Goal: Task Accomplishment & Management: Manage account settings

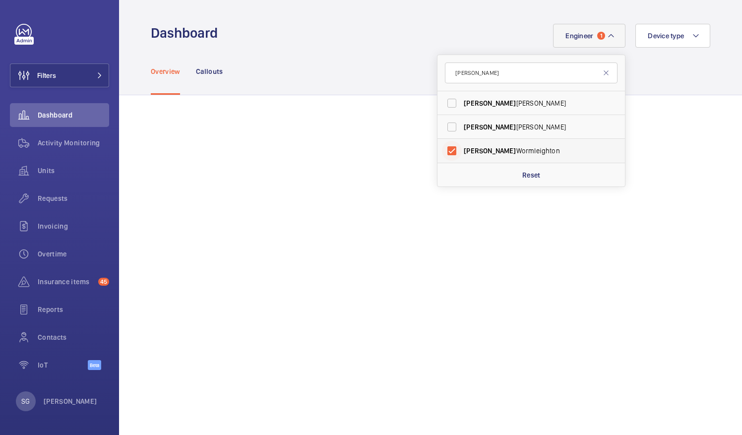
click at [446, 147] on input "[PERSON_NAME]" at bounding box center [452, 151] width 20 height 20
checkbox input "false"
click at [477, 76] on input "[PERSON_NAME]" at bounding box center [531, 72] width 173 height 21
type input "l"
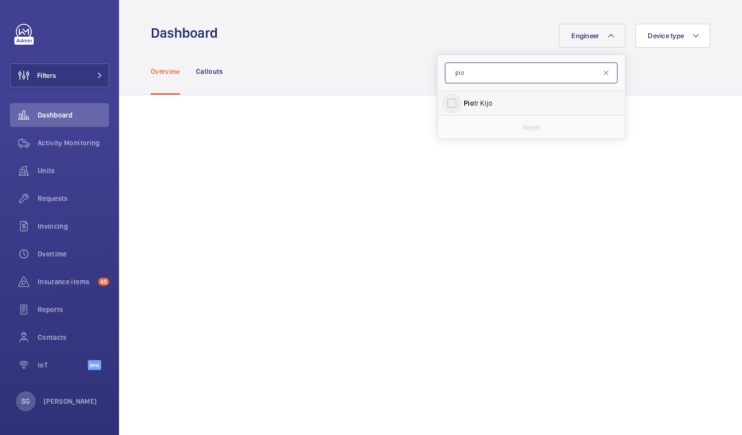
type input "pio"
click at [443, 102] on input "[PERSON_NAME]" at bounding box center [452, 103] width 20 height 20
click at [442, 102] on input "[PERSON_NAME]" at bounding box center [452, 103] width 20 height 20
checkbox input "false"
click at [297, 58] on div "Overview Callouts" at bounding box center [430, 71] width 559 height 47
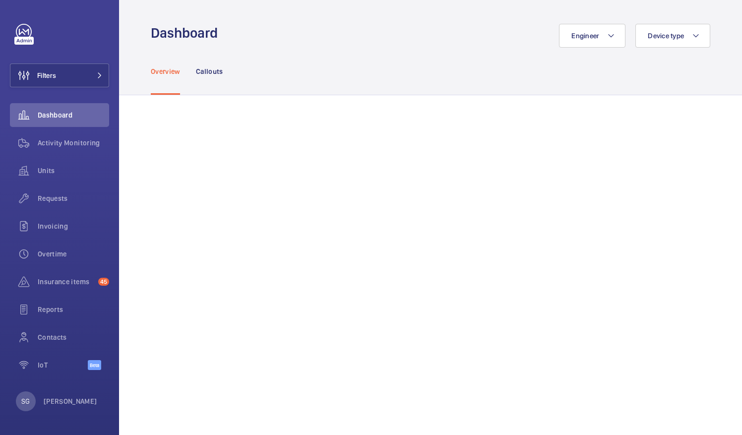
click at [591, 48] on div "Overview Callouts" at bounding box center [430, 71] width 559 height 47
click at [591, 43] on button "Engineer" at bounding box center [592, 36] width 66 height 24
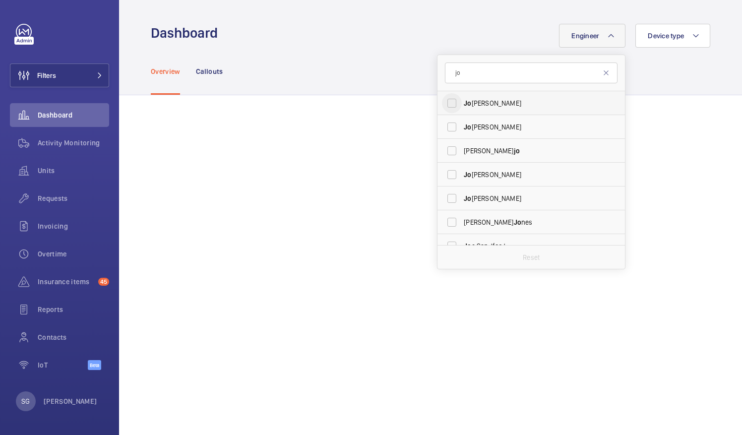
type input "jo"
click at [443, 100] on input "[PERSON_NAME] [PERSON_NAME]" at bounding box center [452, 103] width 20 height 20
checkbox input "true"
click at [702, 70] on div "Overview Callouts" at bounding box center [430, 72] width 623 height 48
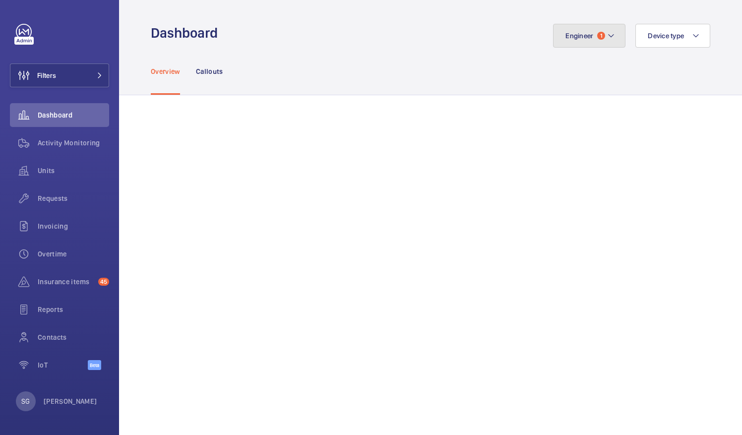
click at [612, 27] on button "Engineer 1" at bounding box center [589, 36] width 72 height 24
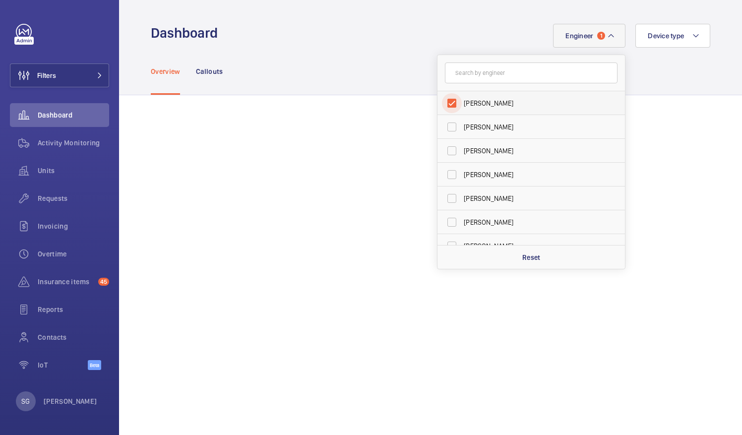
click at [445, 101] on input "[PERSON_NAME]" at bounding box center [452, 103] width 20 height 20
checkbox input "false"
click at [359, 57] on div "Overview Callouts" at bounding box center [430, 71] width 559 height 47
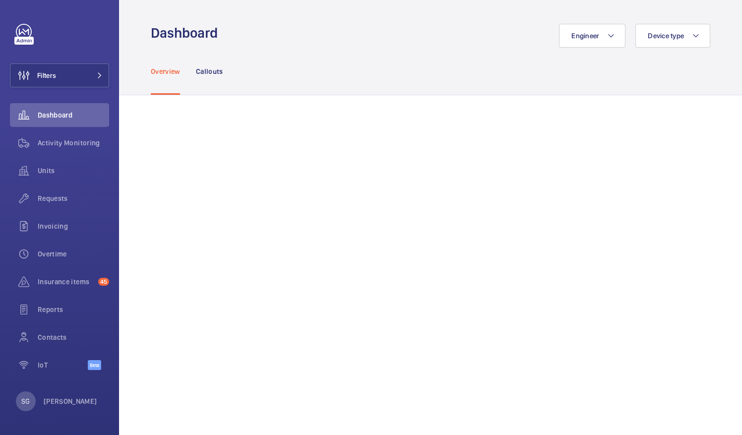
scroll to position [252, 0]
